Goal: Transaction & Acquisition: Download file/media

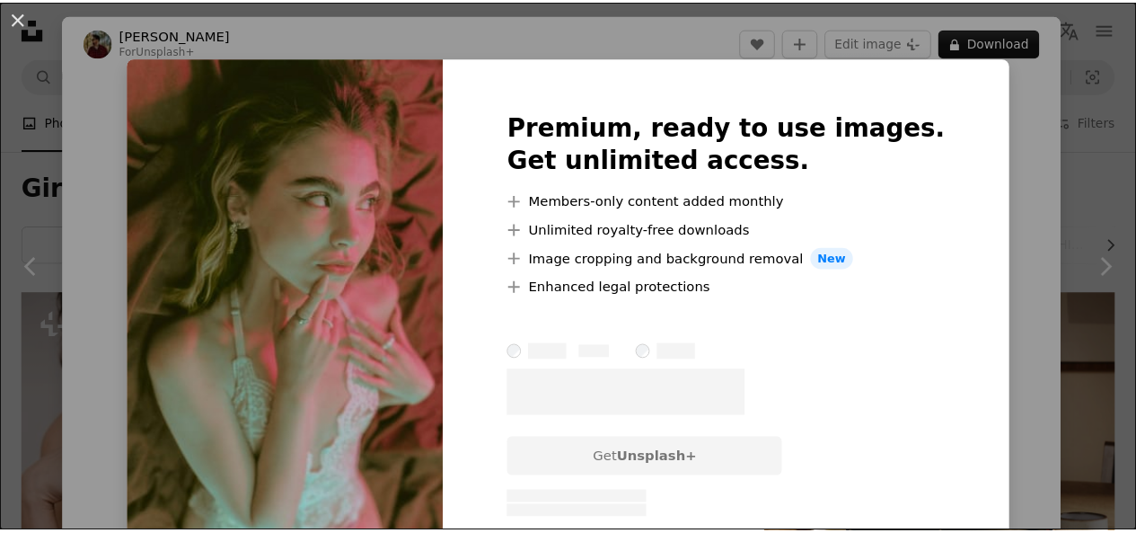
scroll to position [1070, 0]
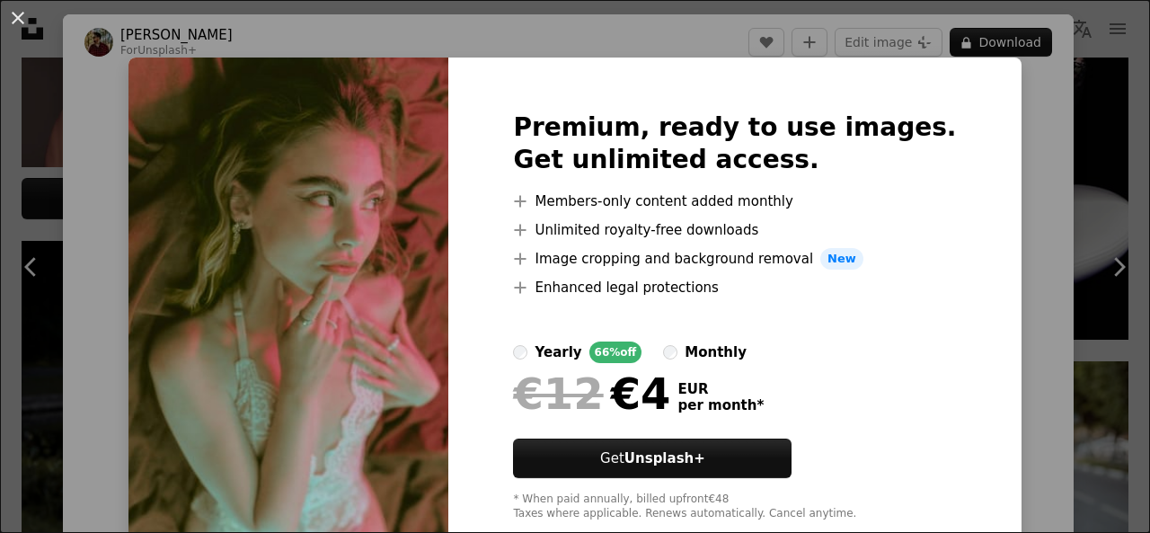
click at [694, 349] on label "monthly" at bounding box center [705, 352] width 84 height 22
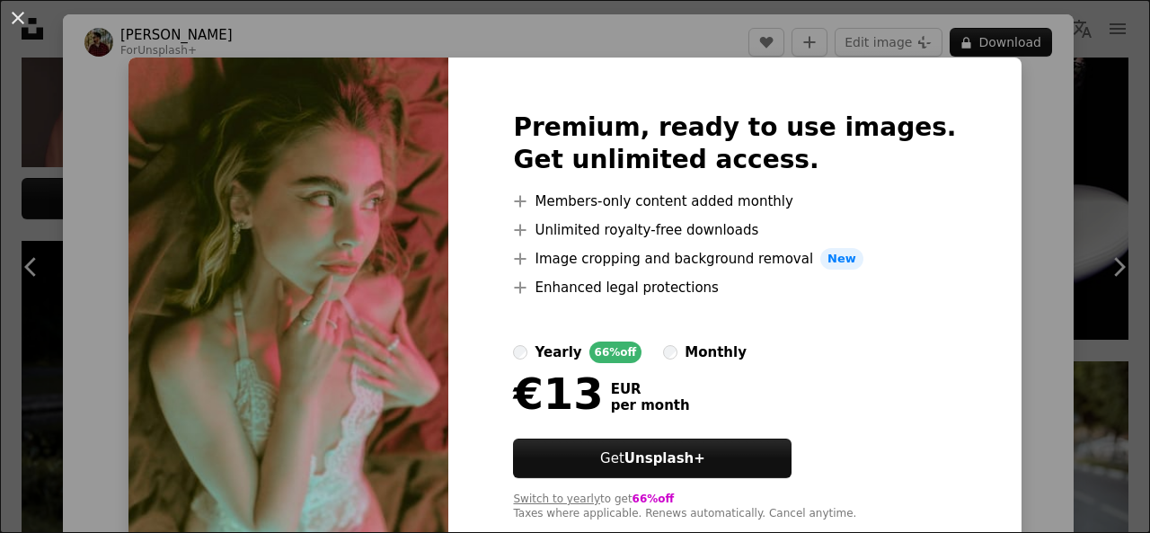
click at [1083, 148] on div "An X shape Premium, ready to use images. Get unlimited access. A plus sign Memb…" at bounding box center [575, 266] width 1150 height 533
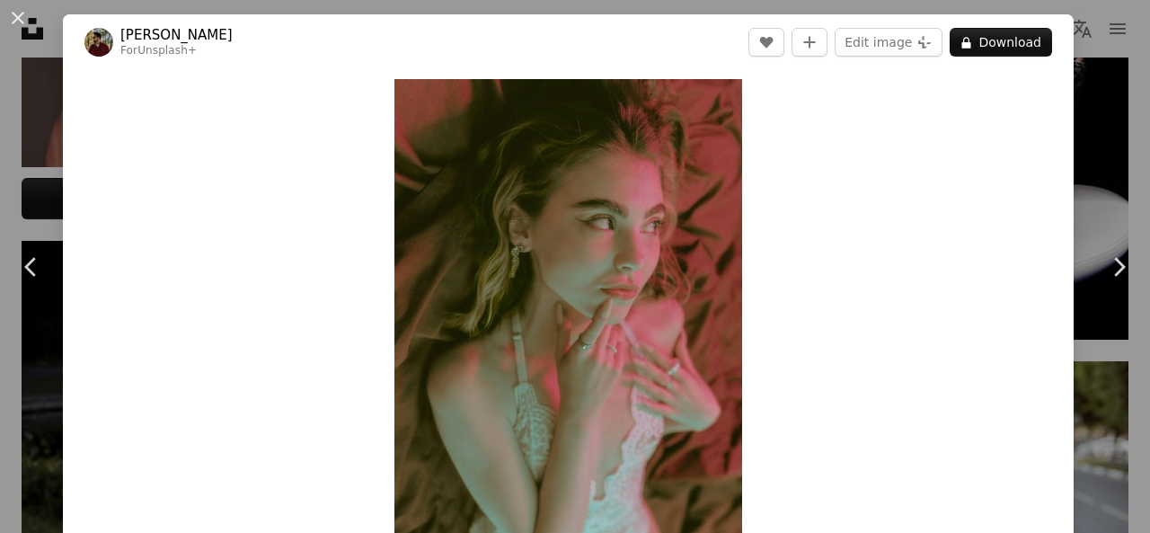
click at [1083, 148] on div "An X shape Chevron left Chevron right [PERSON_NAME] For Unsplash+ A heart A plu…" at bounding box center [575, 266] width 1150 height 533
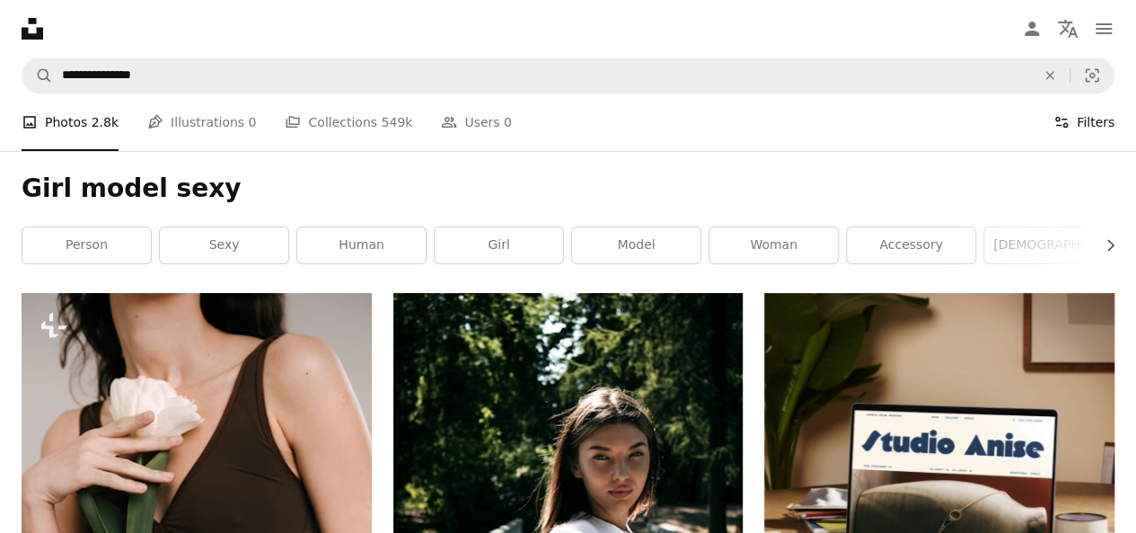
click at [1074, 128] on button "Filters Filters" at bounding box center [1084, 121] width 61 height 57
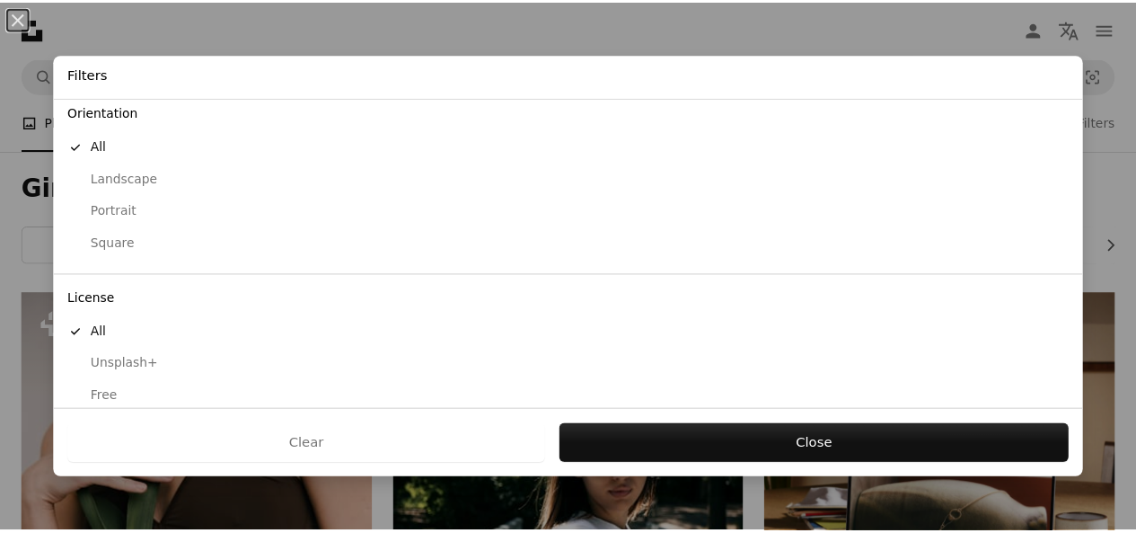
scroll to position [177, 0]
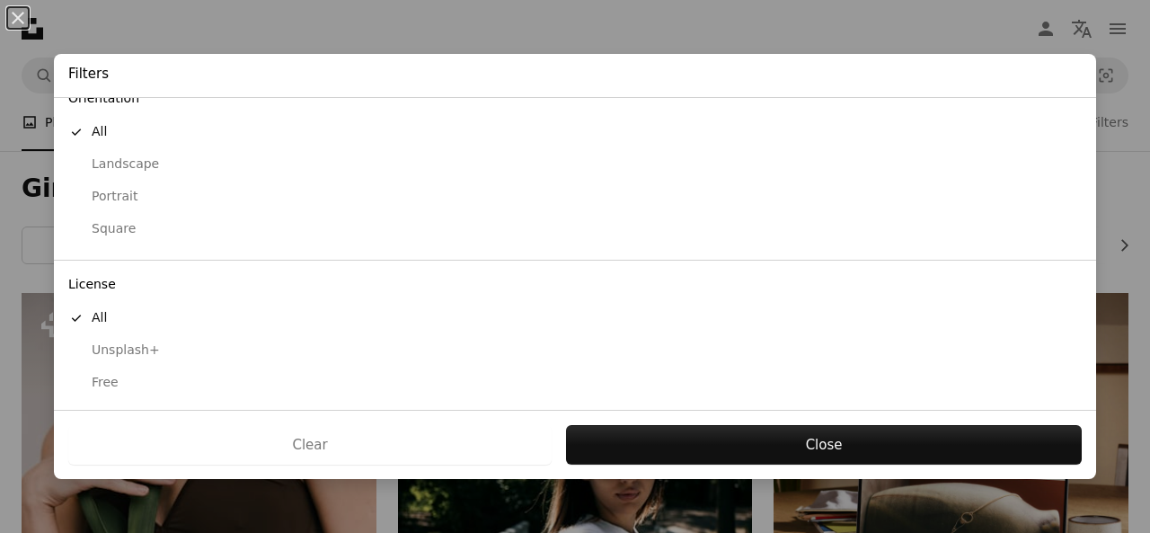
click at [100, 389] on button "Free" at bounding box center [575, 383] width 1042 height 32
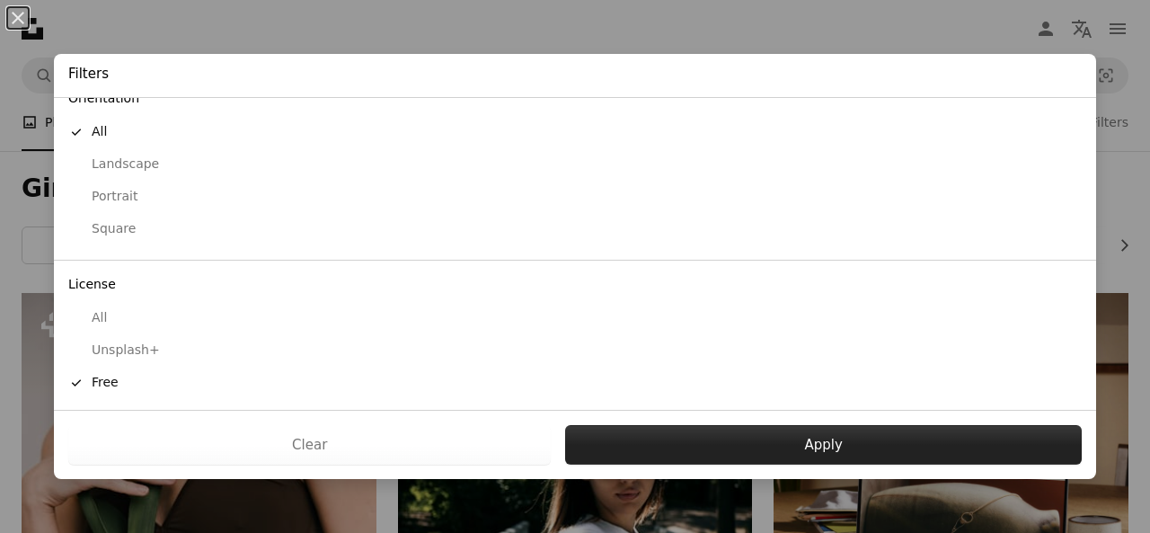
click at [760, 447] on button "Apply" at bounding box center [823, 445] width 517 height 40
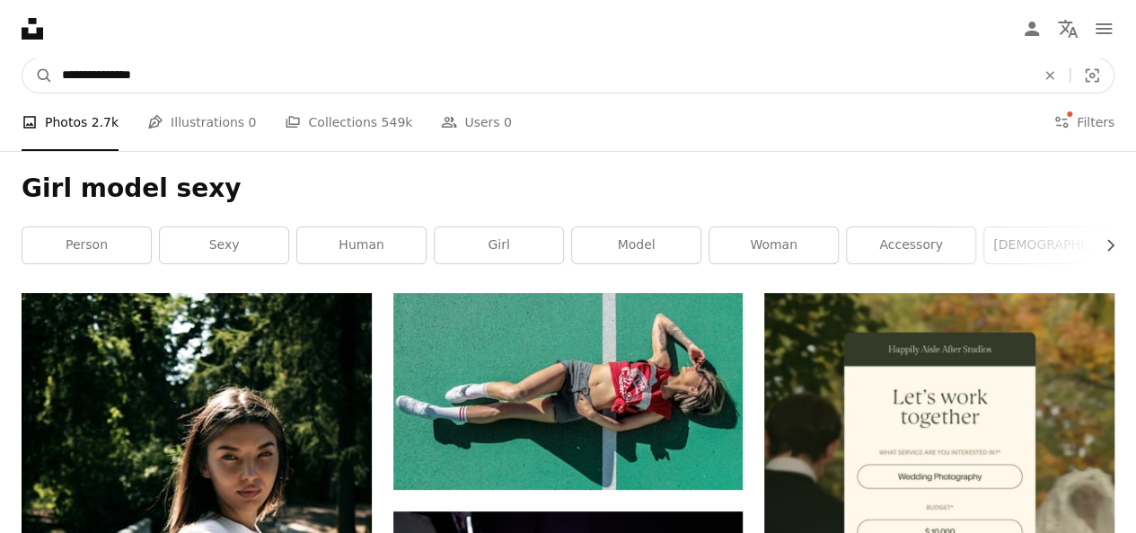
click at [444, 64] on input "**********" at bounding box center [541, 75] width 977 height 34
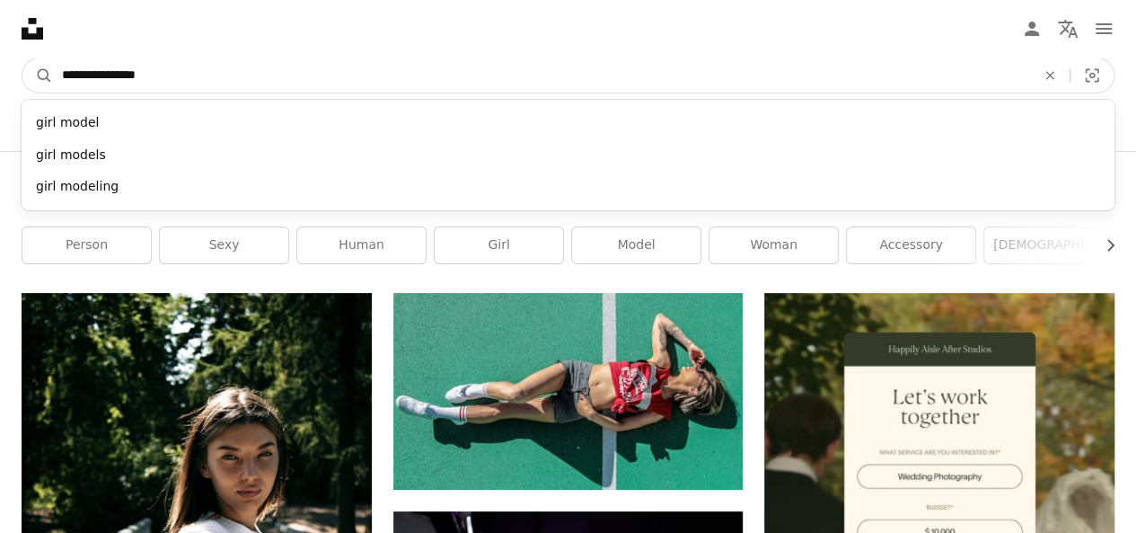
type input "**********"
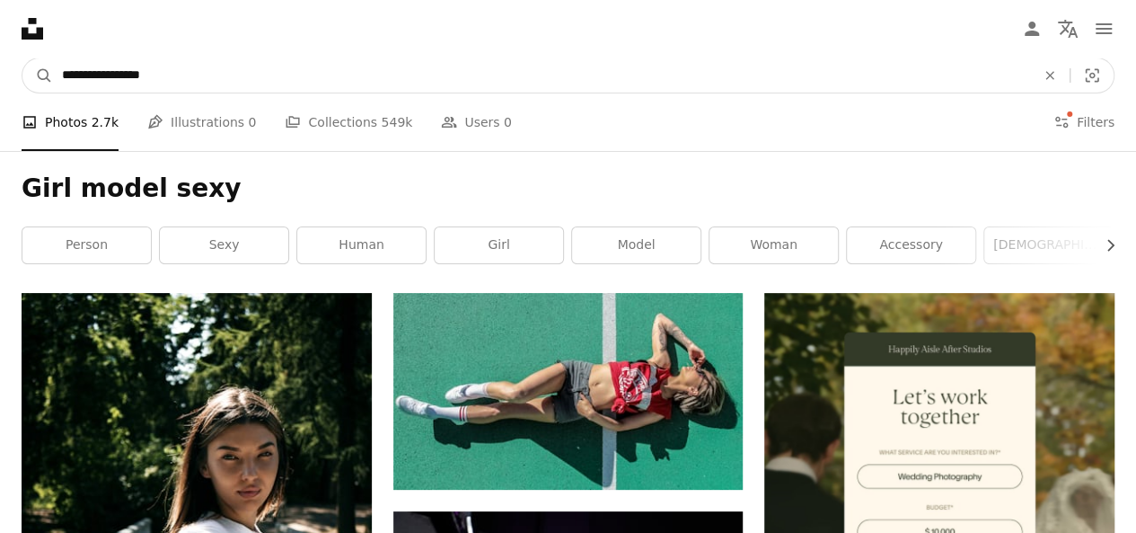
click button "A magnifying glass" at bounding box center [37, 75] width 31 height 34
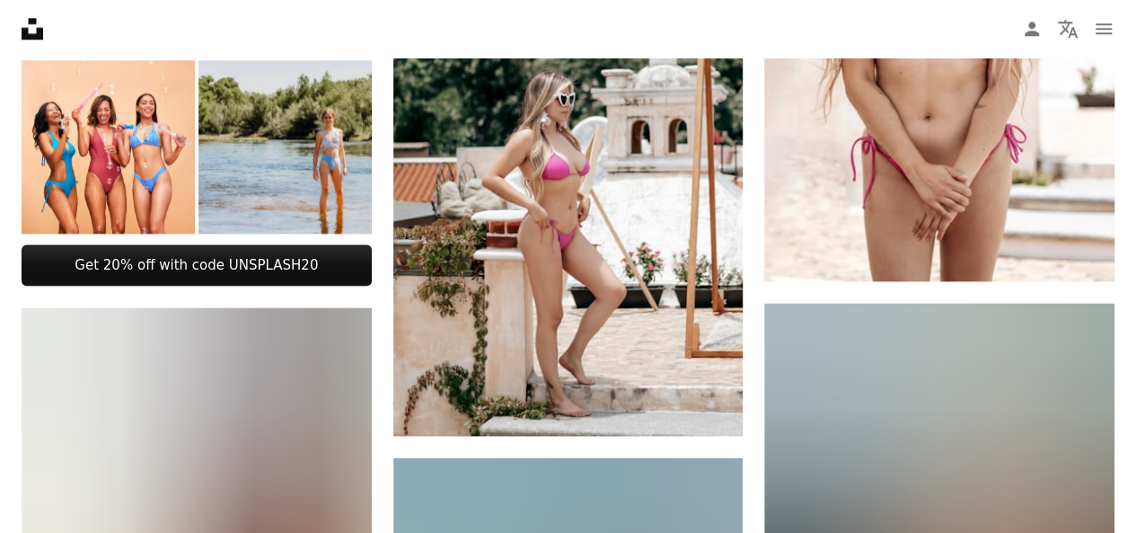
scroll to position [131, 0]
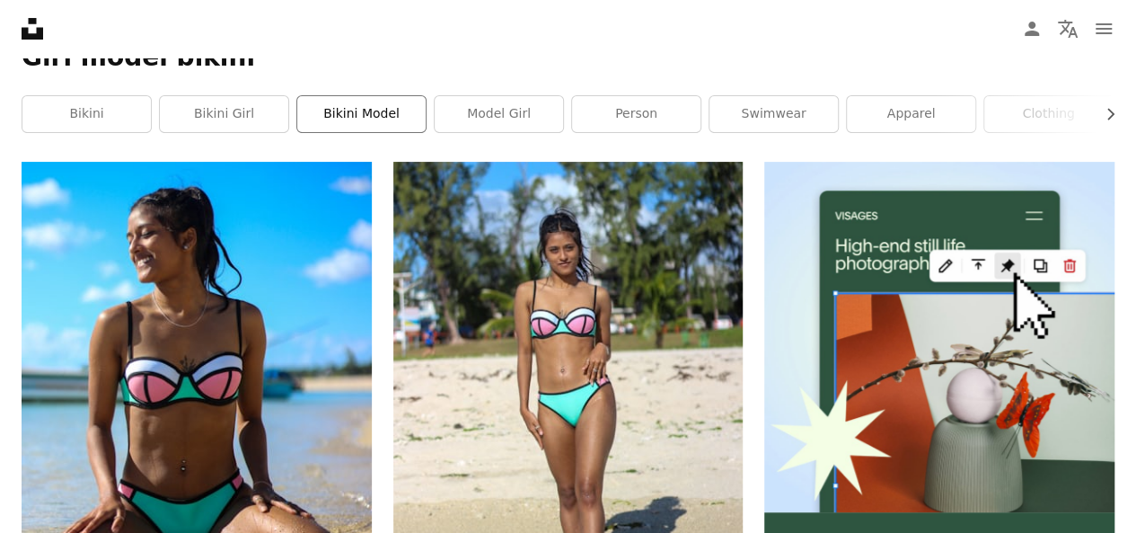
click at [354, 127] on link "bikini model" at bounding box center [361, 114] width 128 height 36
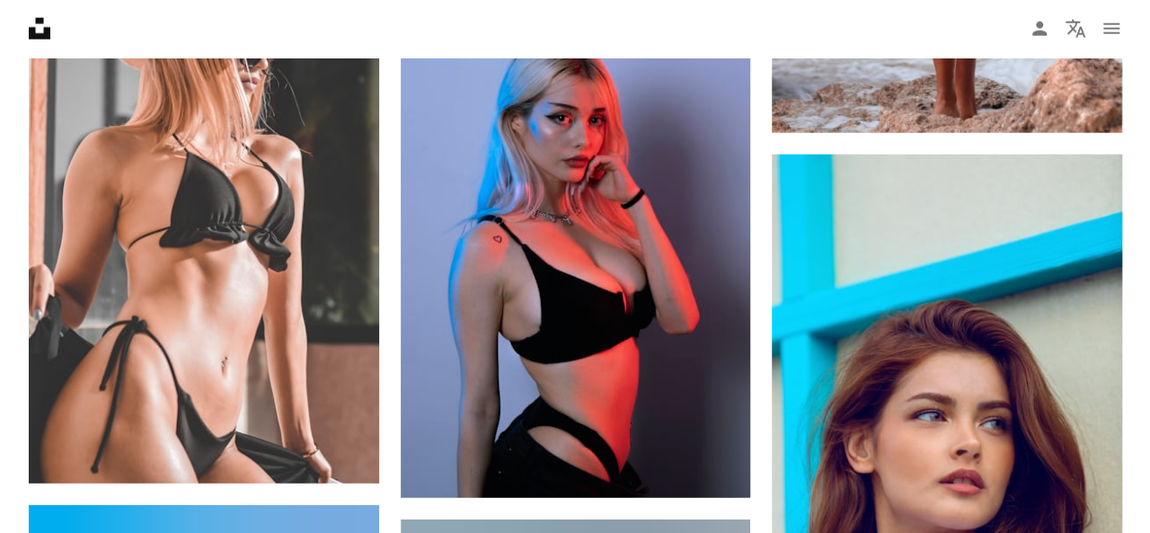
scroll to position [2250, 0]
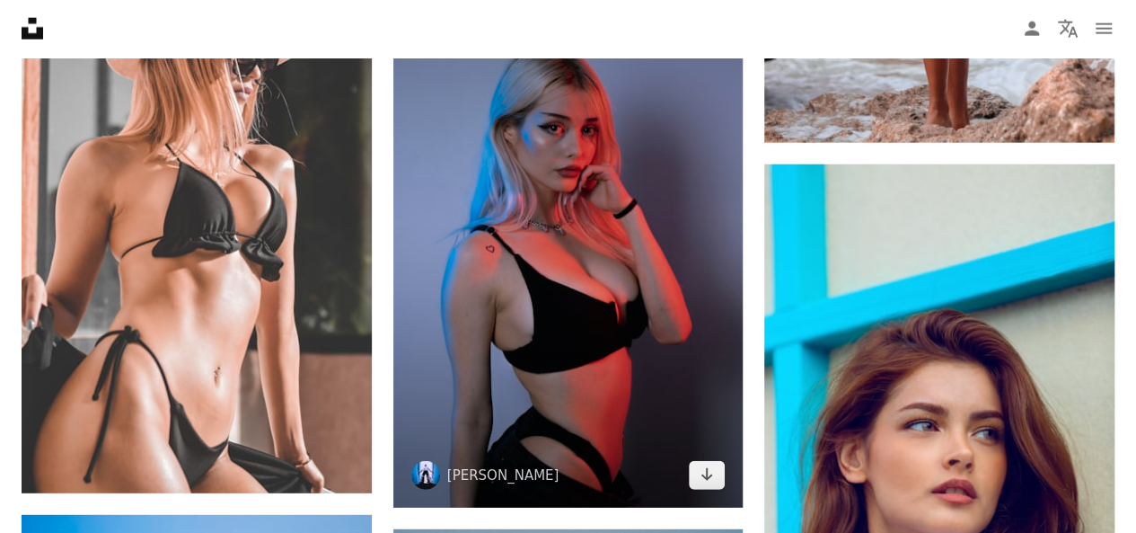
click at [632, 213] on img at bounding box center [568, 245] width 350 height 526
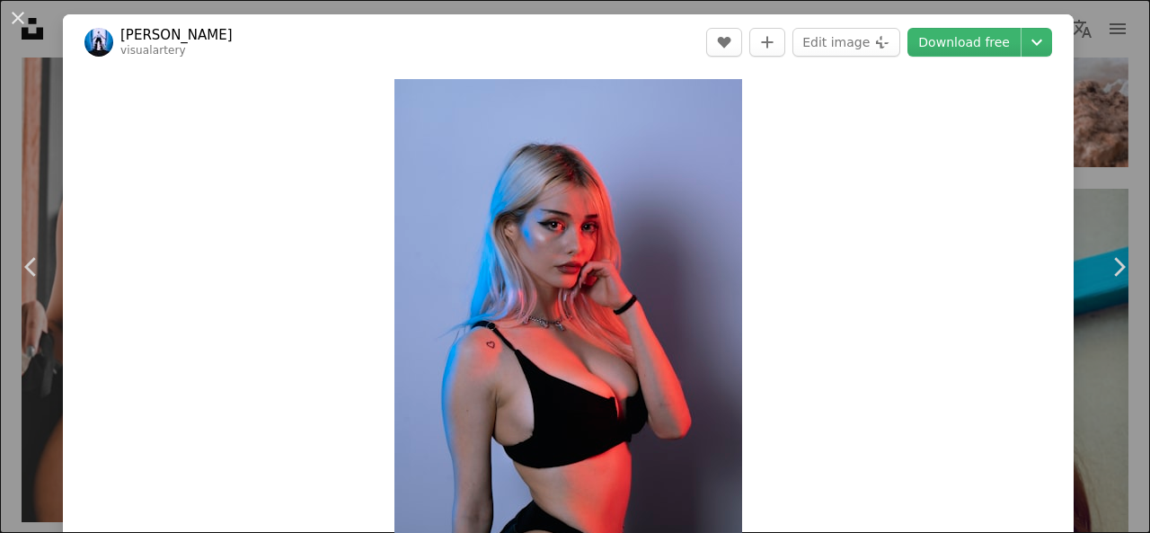
click at [1084, 21] on div "An X shape Chevron left Chevron right [PERSON_NAME] visualartery A heart A plus…" at bounding box center [575, 266] width 1150 height 533
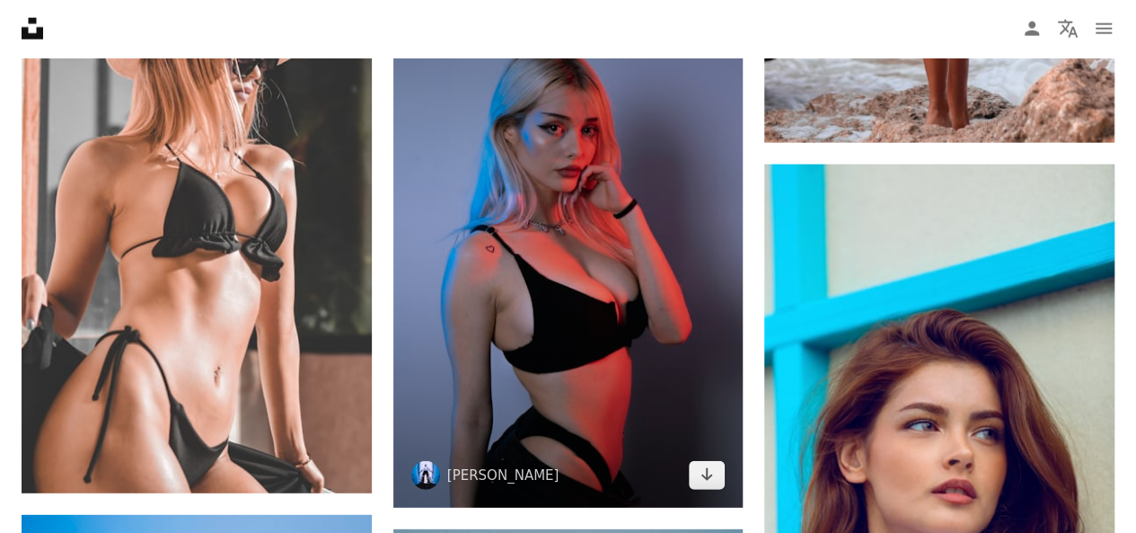
click at [673, 222] on img at bounding box center [568, 245] width 350 height 526
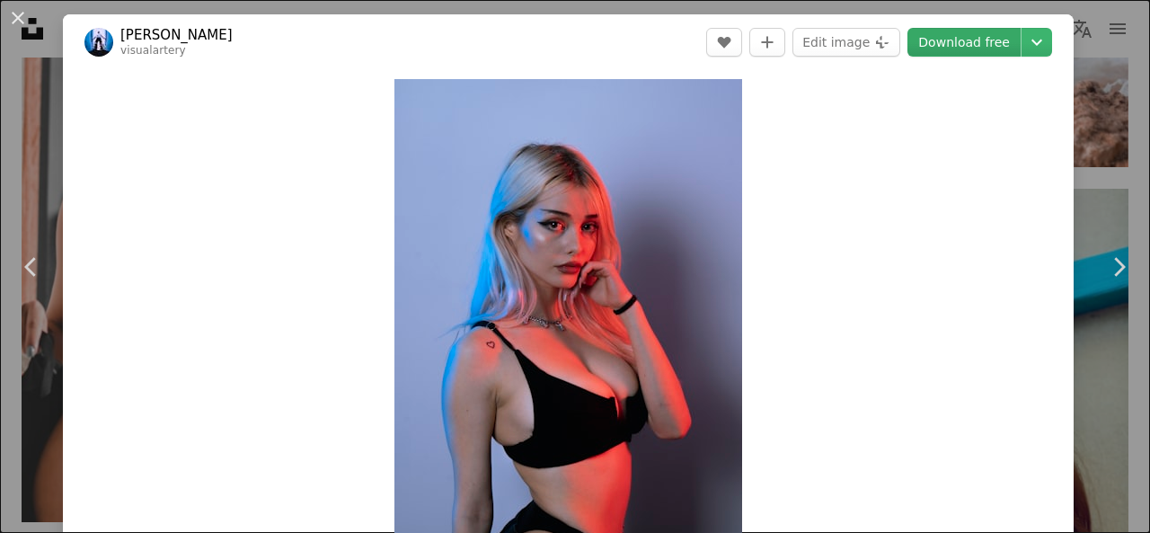
click at [969, 42] on link "Download free" at bounding box center [963, 42] width 113 height 29
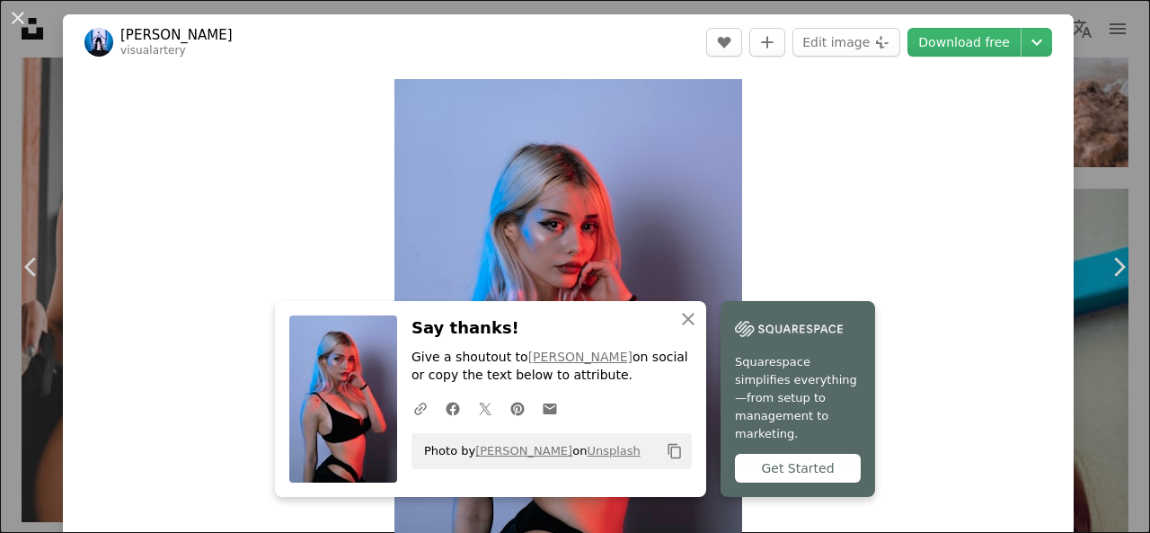
click at [1091, 47] on div "An X shape Chevron left Chevron right [PERSON_NAME] visualartery A heart A plus…" at bounding box center [575, 266] width 1150 height 533
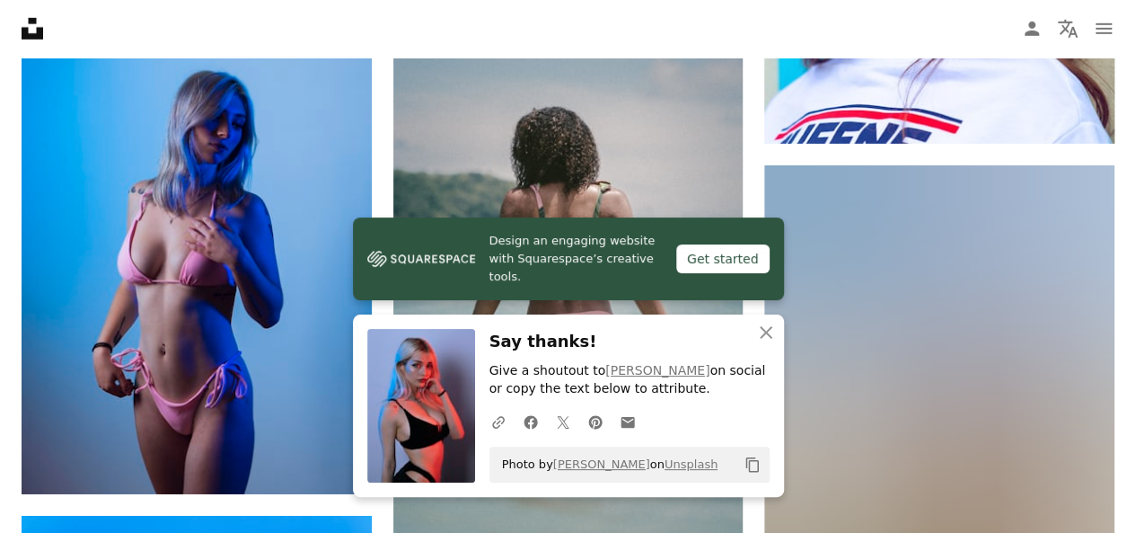
scroll to position [2805, 0]
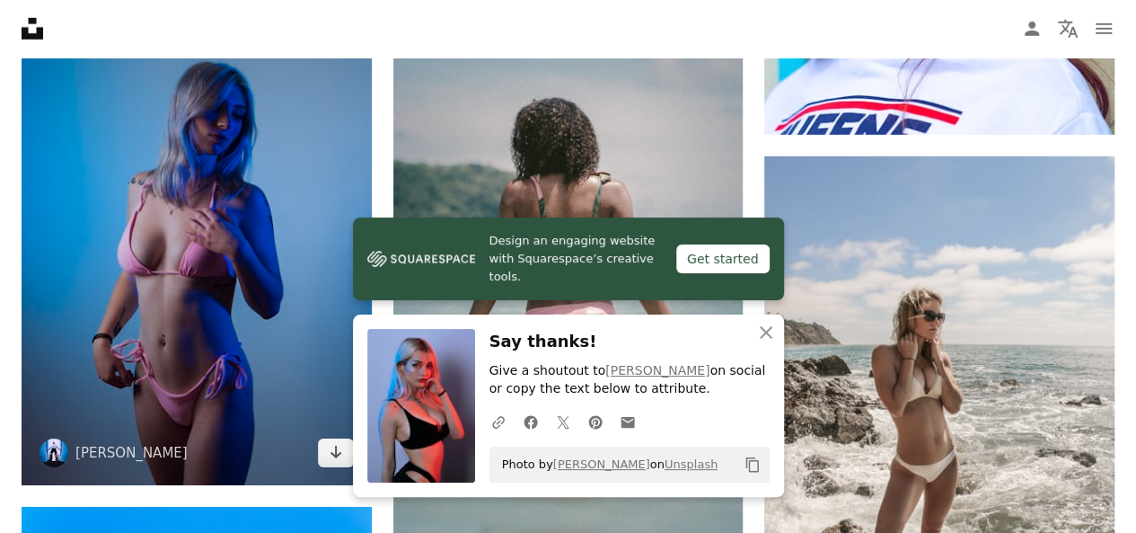
click at [198, 322] on img at bounding box center [197, 222] width 350 height 525
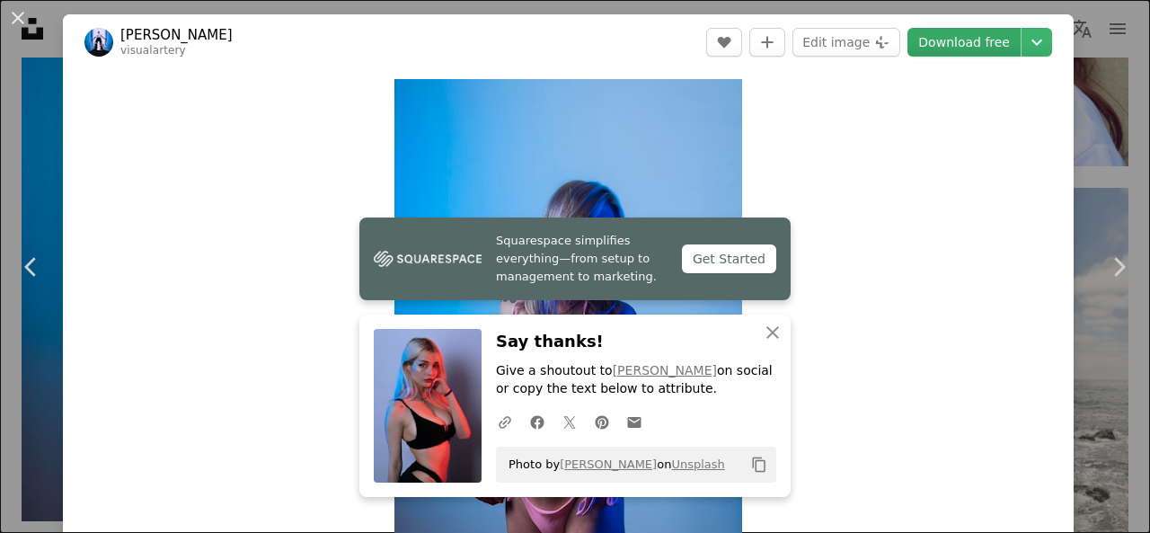
click at [926, 45] on link "Download free" at bounding box center [963, 42] width 113 height 29
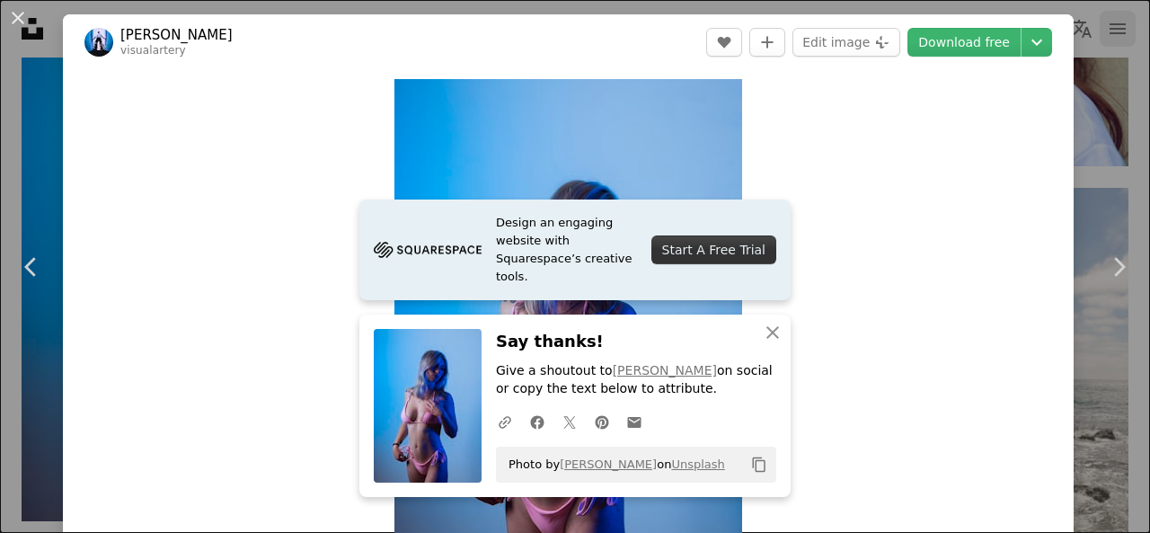
click at [1110, 45] on div "An X shape Chevron left Chevron right [PERSON_NAME] visualartery A heart A plus…" at bounding box center [575, 266] width 1150 height 533
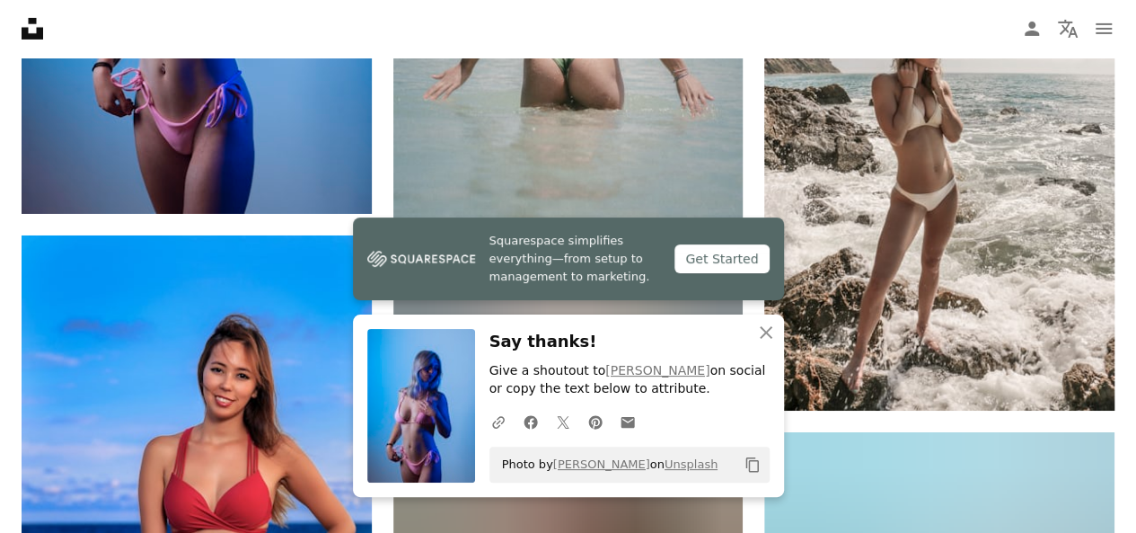
scroll to position [3103, 0]
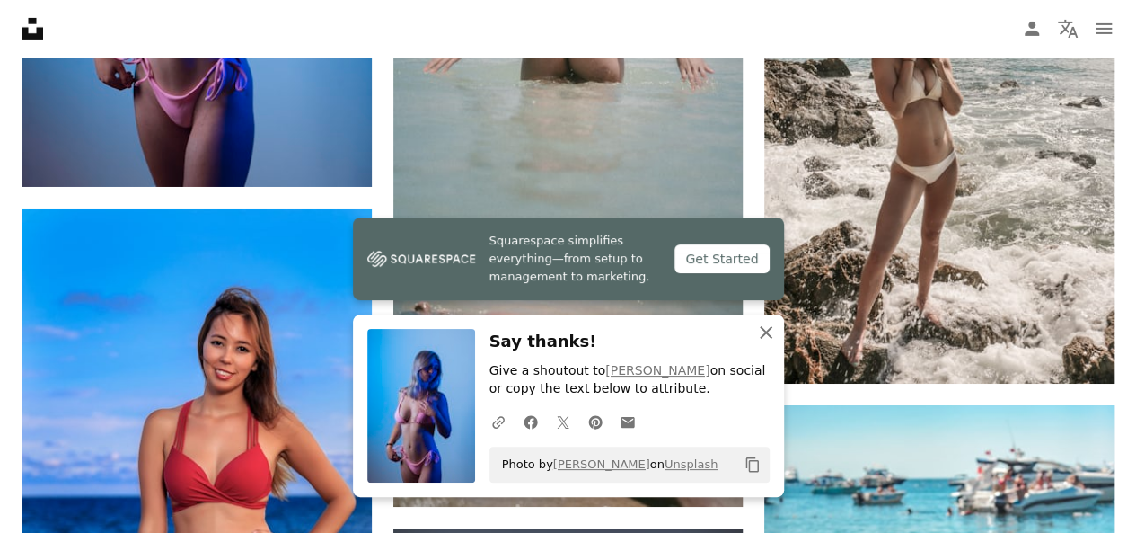
click at [771, 334] on icon "An X shape" at bounding box center [767, 333] width 22 height 22
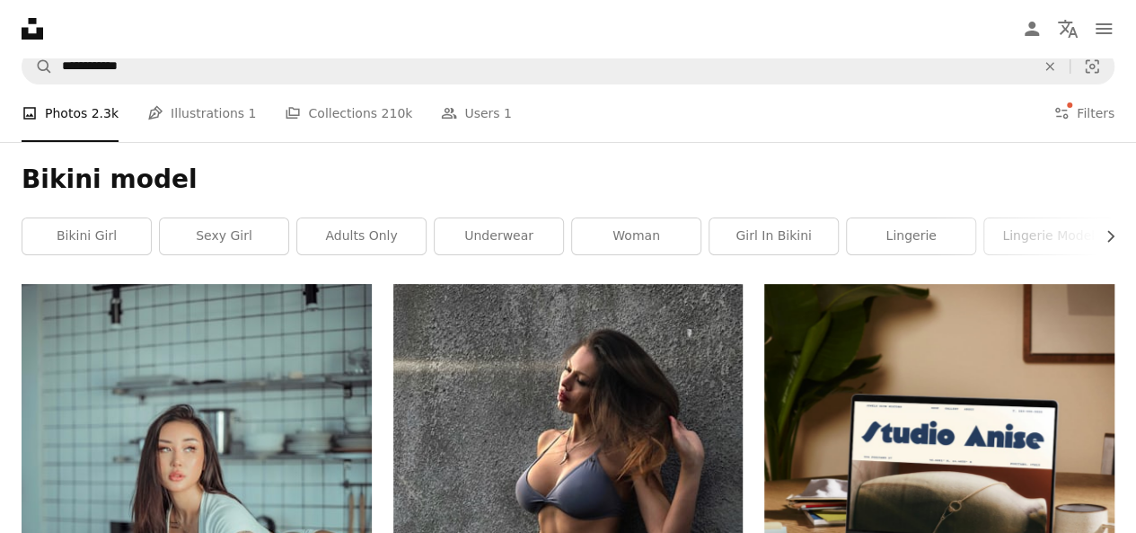
scroll to position [0, 0]
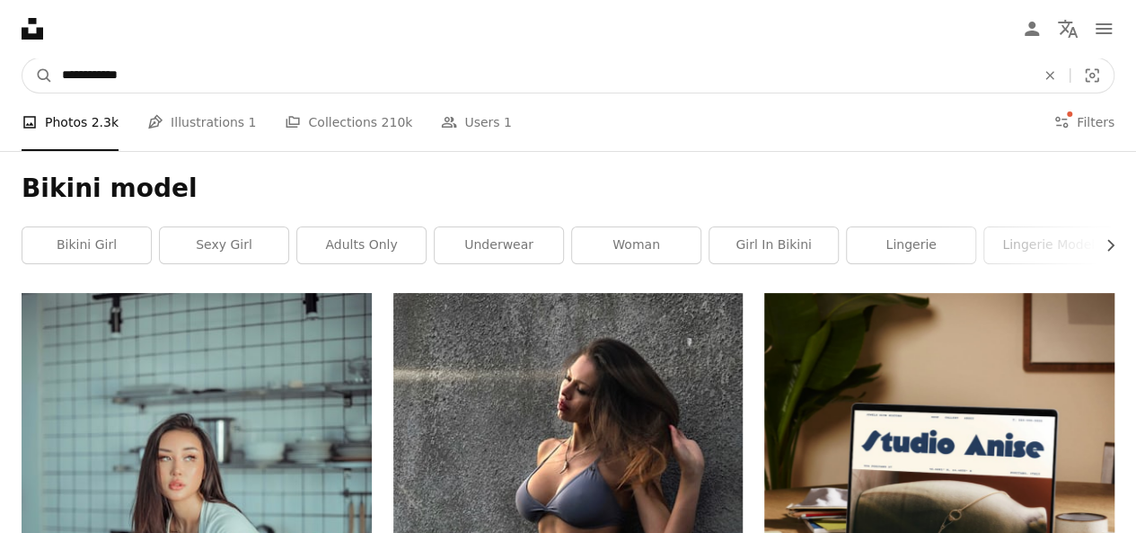
click at [185, 87] on input "**********" at bounding box center [541, 75] width 977 height 34
click at [185, 88] on input "**********" at bounding box center [541, 75] width 977 height 34
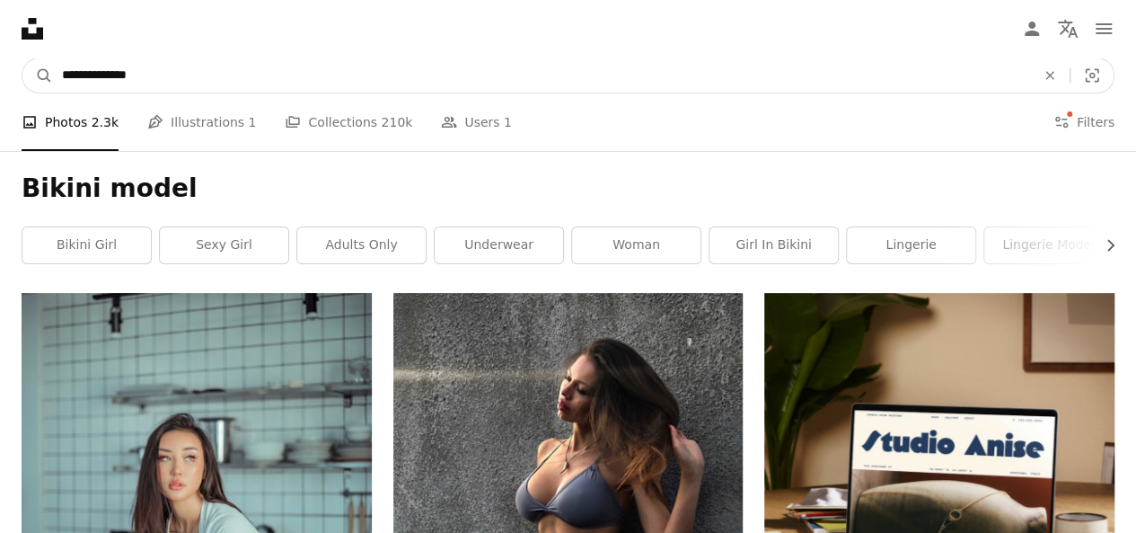
type input "**********"
click button "A magnifying glass" at bounding box center [37, 75] width 31 height 34
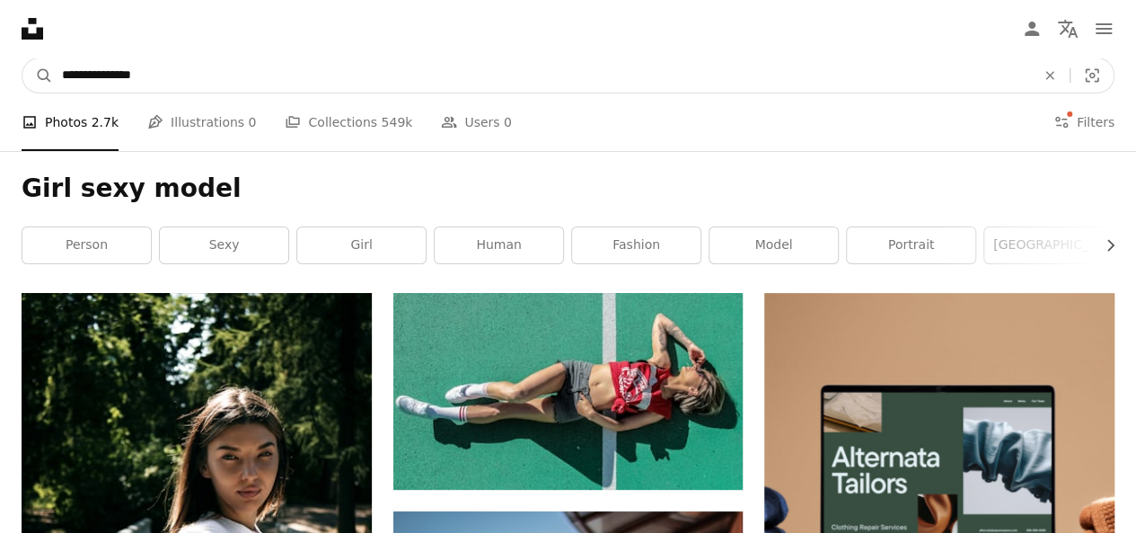
click at [438, 77] on input "**********" at bounding box center [541, 75] width 977 height 34
type input "**********"
click button "A magnifying glass" at bounding box center [37, 75] width 31 height 34
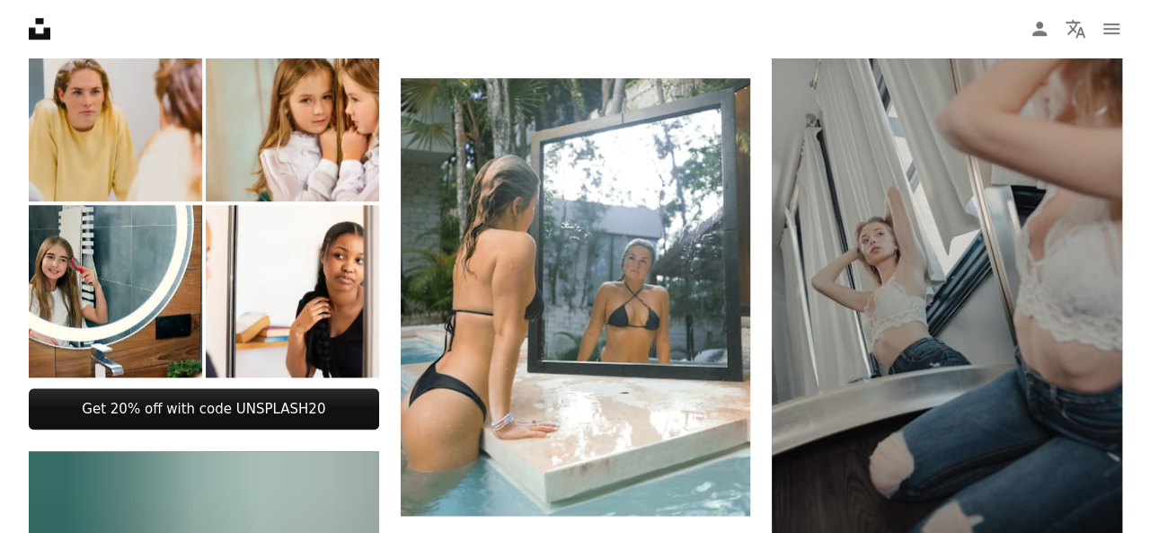
scroll to position [783, 0]
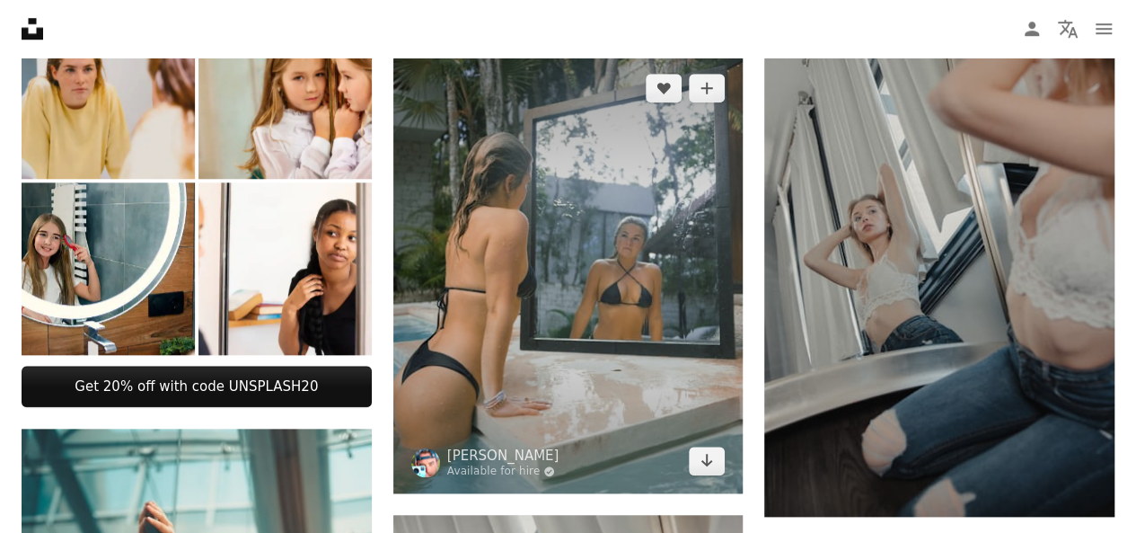
click at [502, 323] on img at bounding box center [568, 275] width 350 height 438
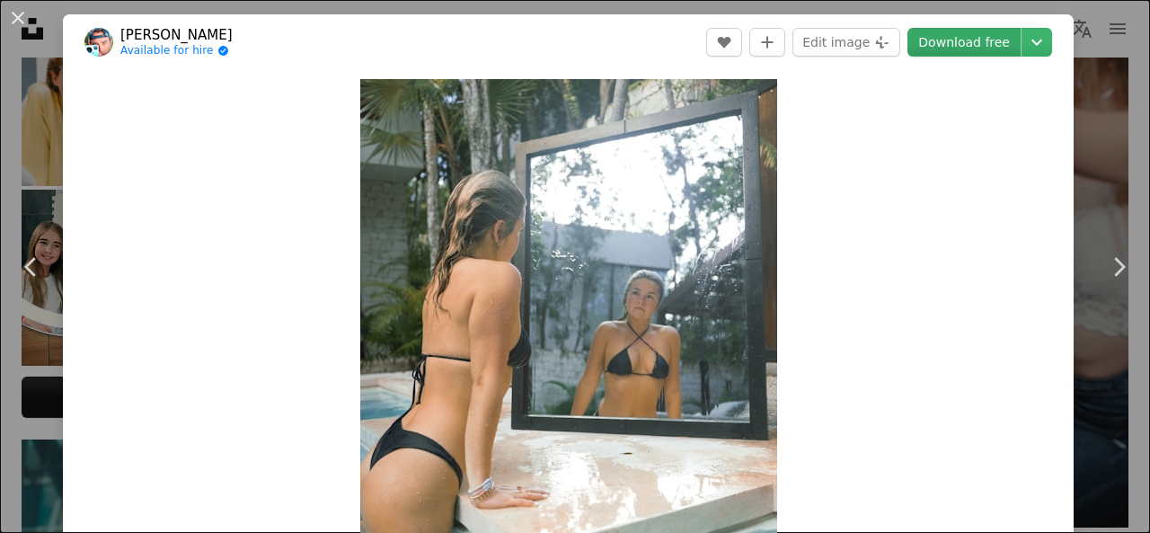
click at [932, 45] on link "Download free" at bounding box center [963, 42] width 113 height 29
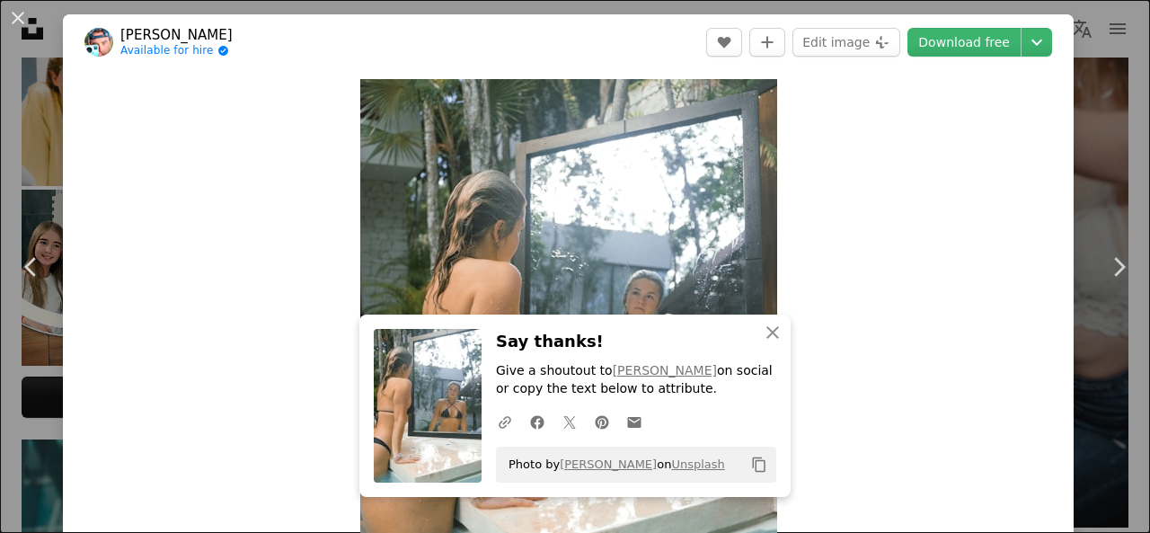
click at [859, 200] on div "Zoom in" at bounding box center [568, 339] width 1011 height 539
drag, startPoint x: 1145, startPoint y: 59, endPoint x: 1145, endPoint y: 82, distance: 22.5
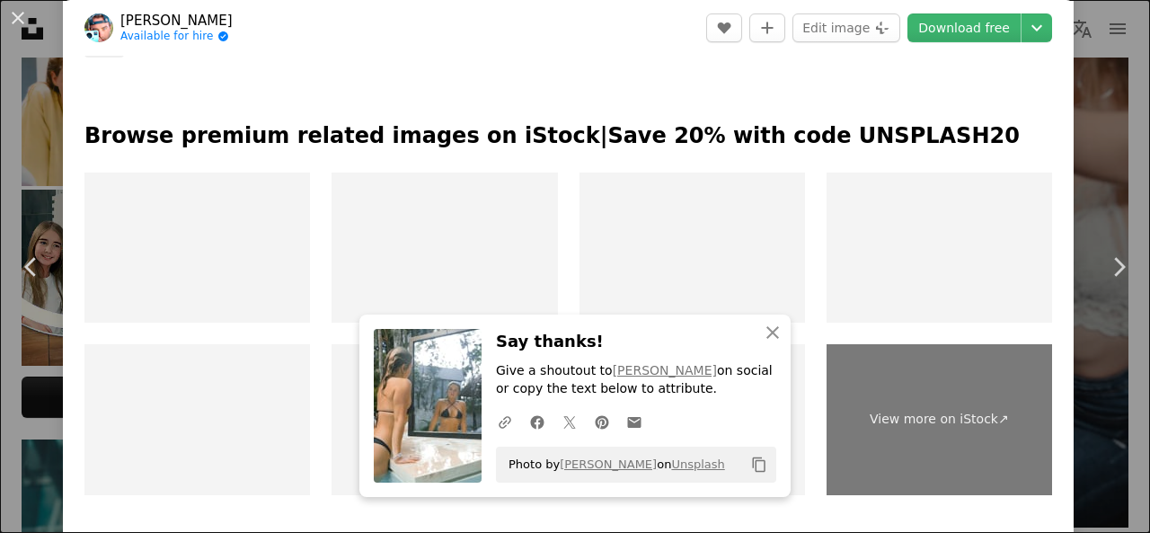
scroll to position [774, 0]
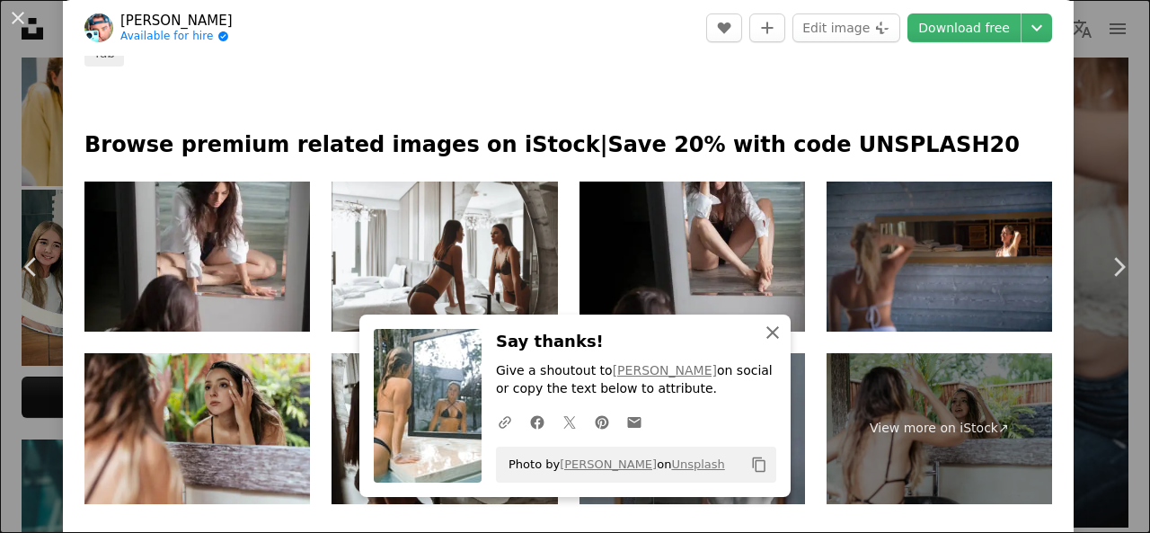
click at [762, 328] on icon "An X shape" at bounding box center [773, 333] width 22 height 22
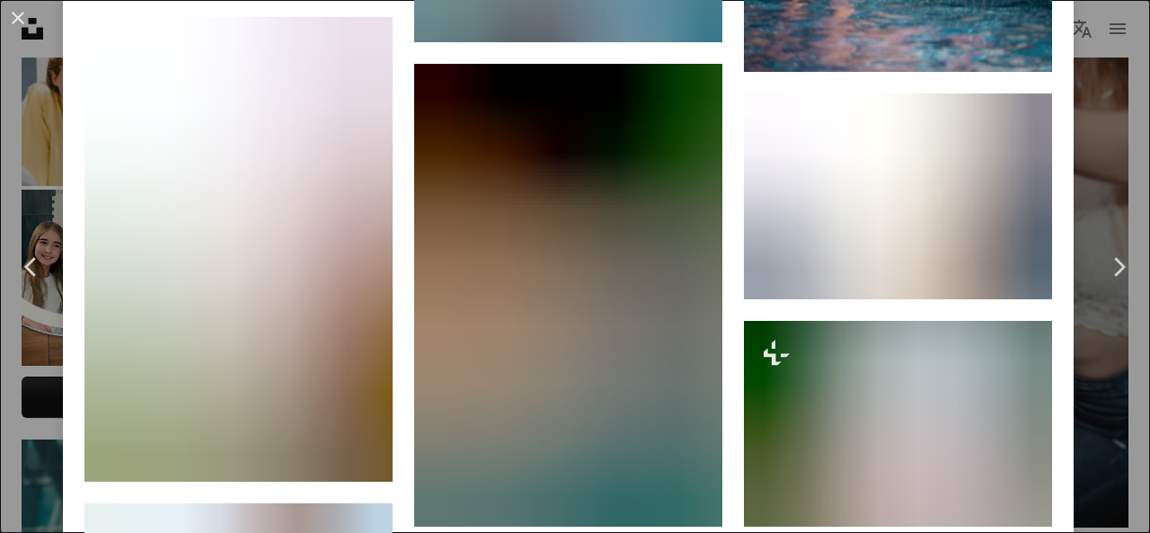
scroll to position [1788, 0]
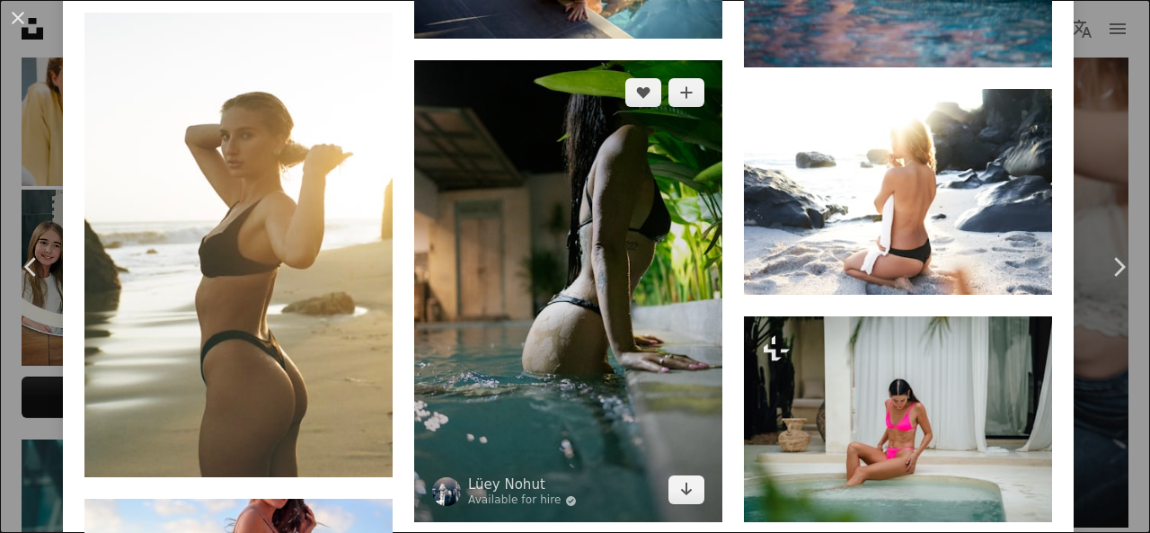
click at [527, 349] on img at bounding box center [568, 291] width 308 height 462
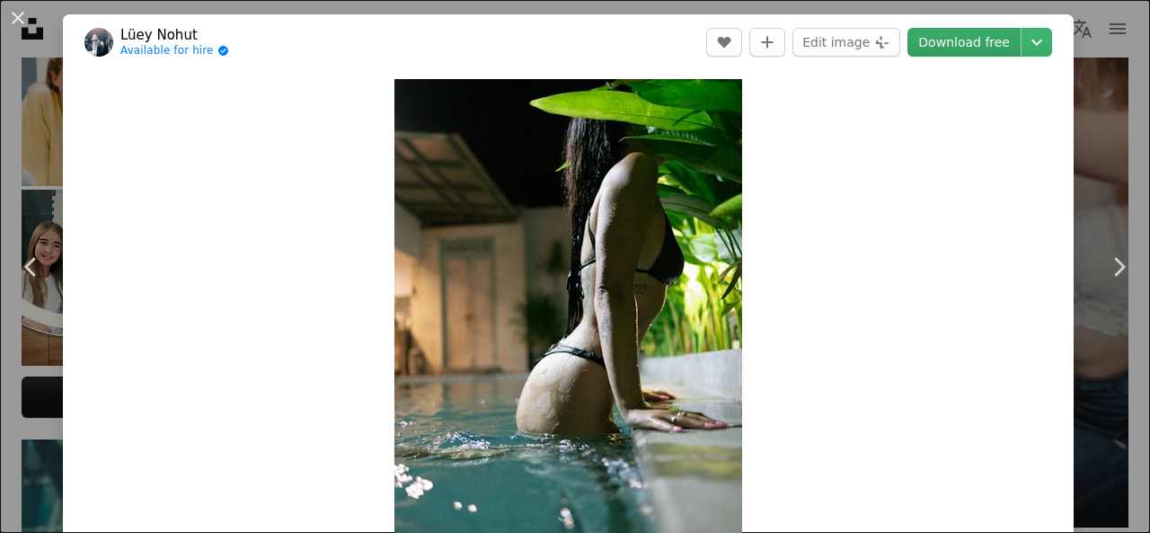
click at [954, 49] on link "Download free" at bounding box center [963, 42] width 113 height 29
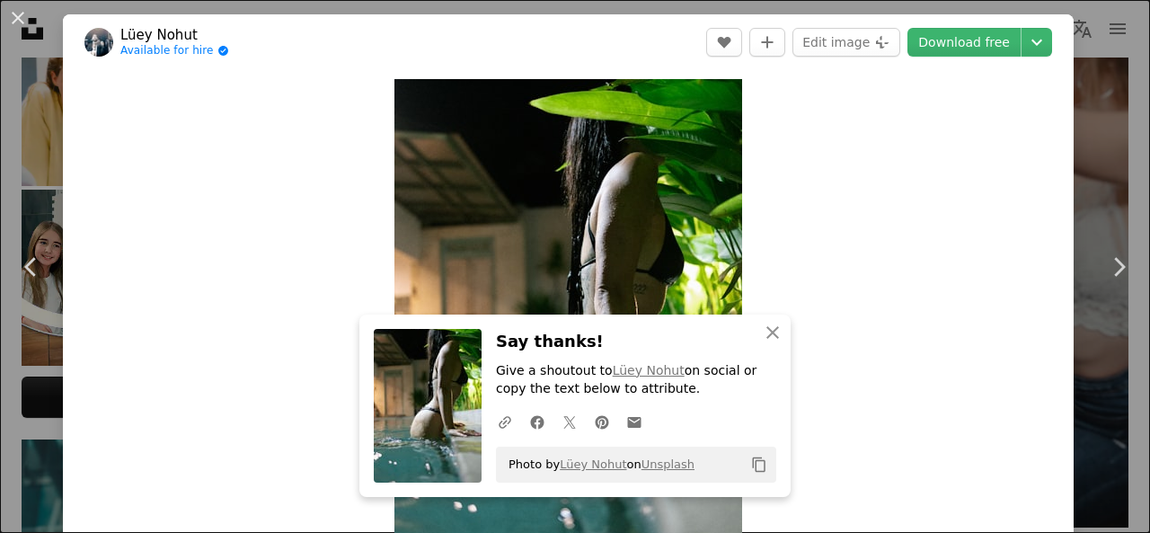
click at [760, 179] on div "Zoom in" at bounding box center [568, 340] width 1011 height 540
click at [1083, 49] on div "An X shape Chevron left Chevron right [PERSON_NAME] Nohut Available for hire A …" at bounding box center [575, 266] width 1150 height 533
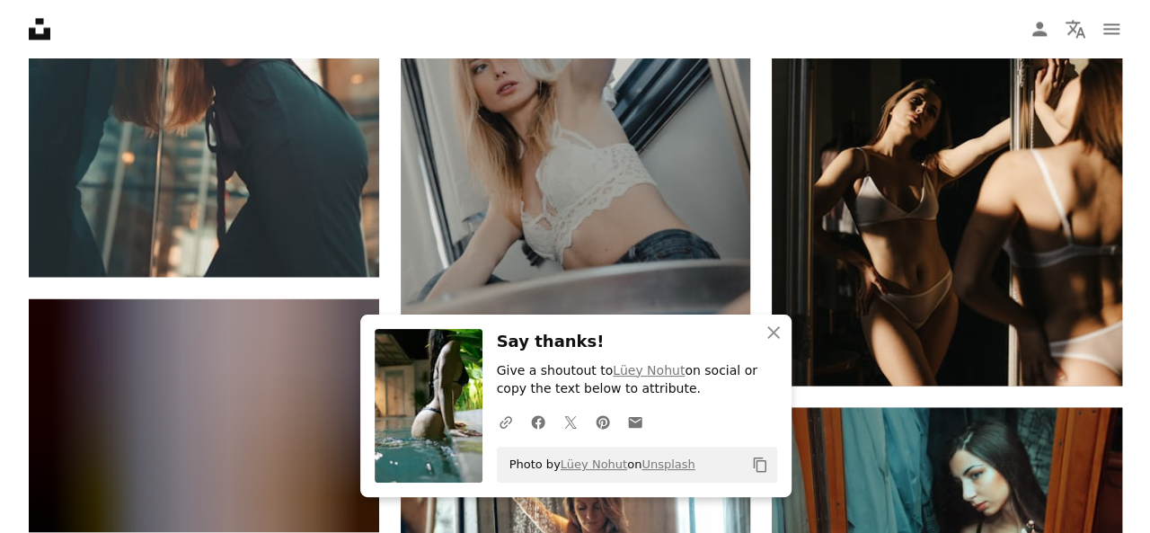
scroll to position [1470, 0]
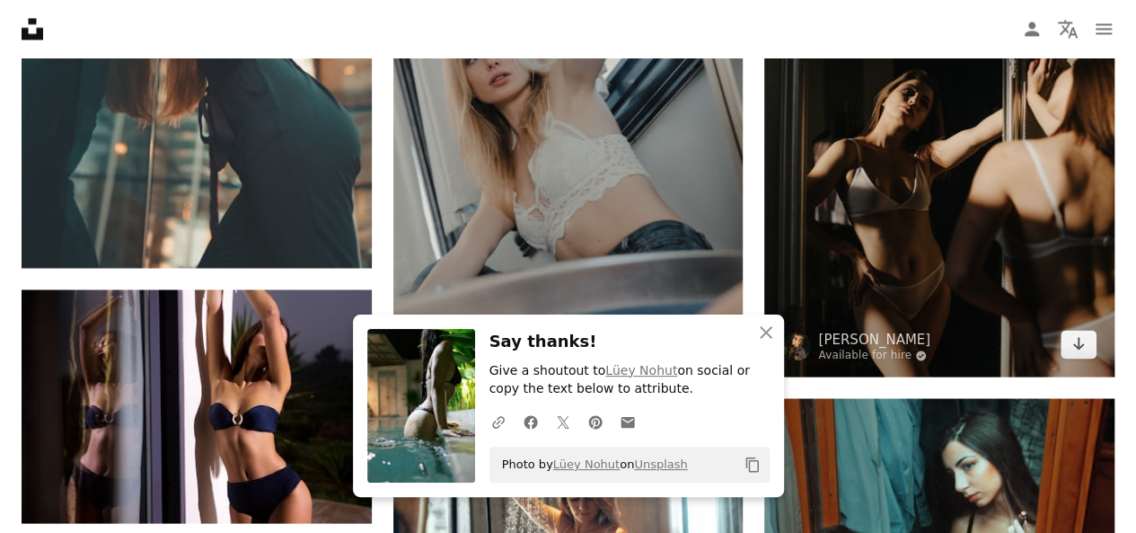
click at [1066, 269] on img at bounding box center [940, 114] width 350 height 525
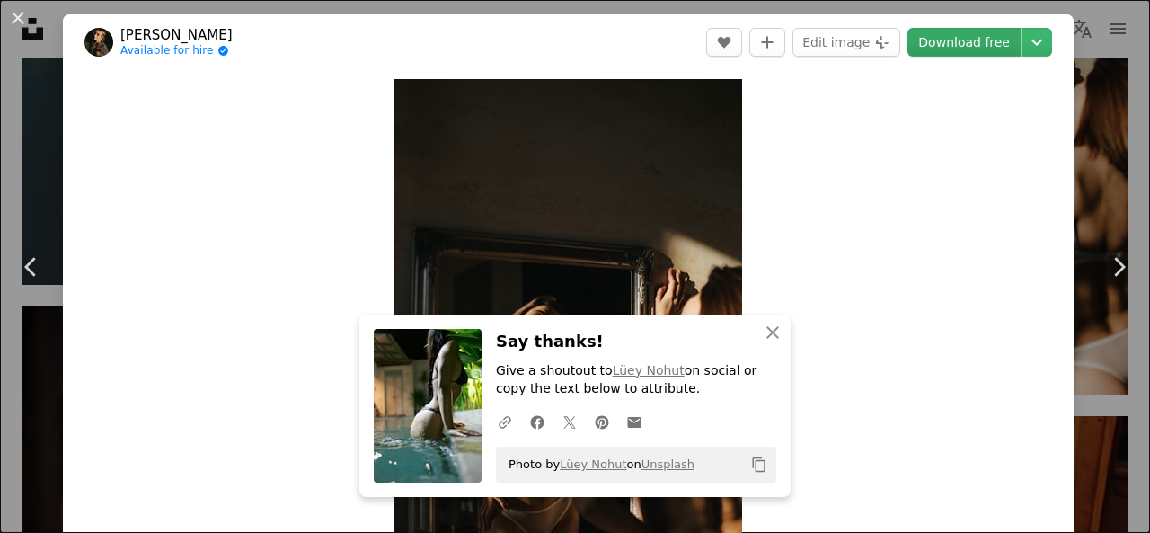
click at [954, 34] on link "Download free" at bounding box center [963, 42] width 113 height 29
